Goal: Browse casually: Explore the website without a specific task or goal

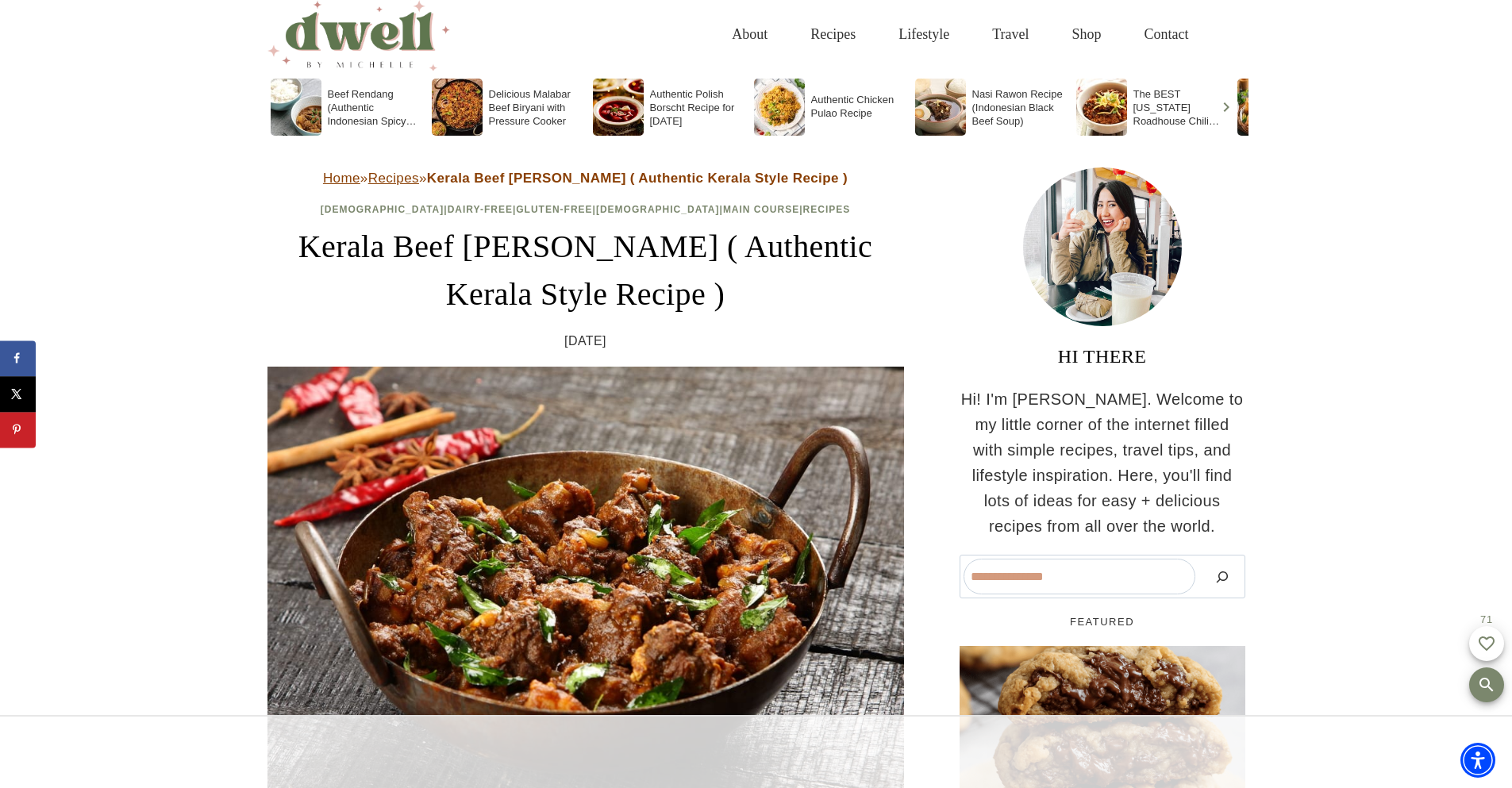
scroll to position [62, 0]
